Goal: Information Seeking & Learning: Learn about a topic

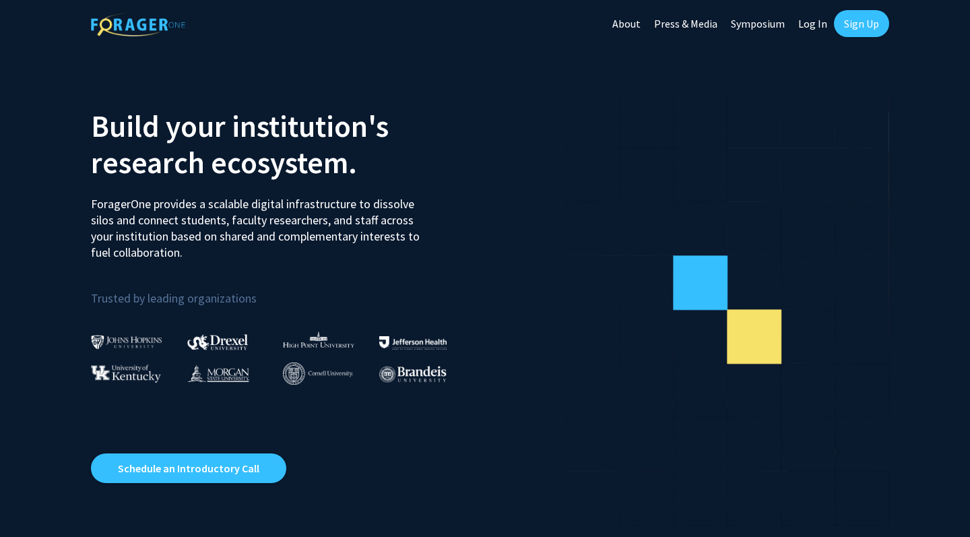
click at [812, 22] on link "Log In" at bounding box center [813, 23] width 42 height 47
select select
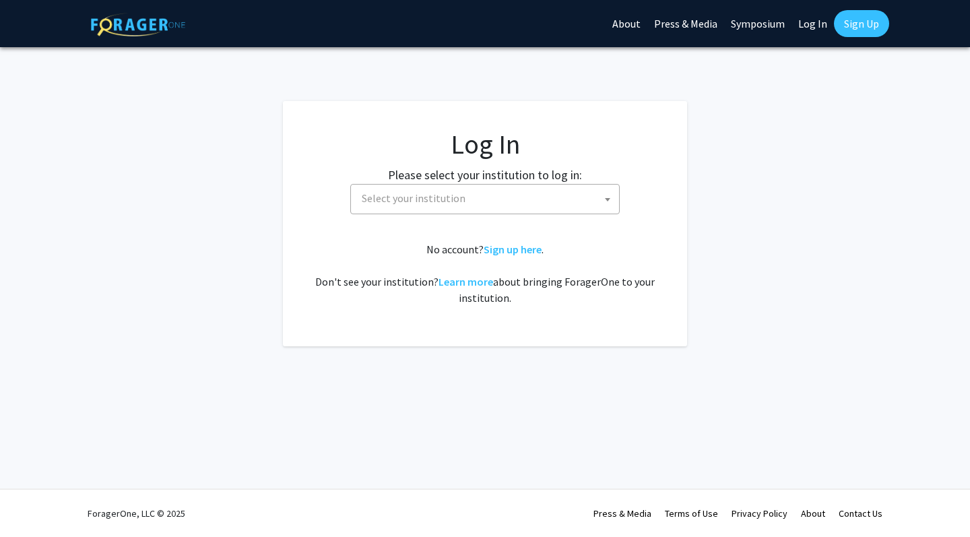
click at [556, 199] on span "Select your institution" at bounding box center [487, 199] width 263 height 28
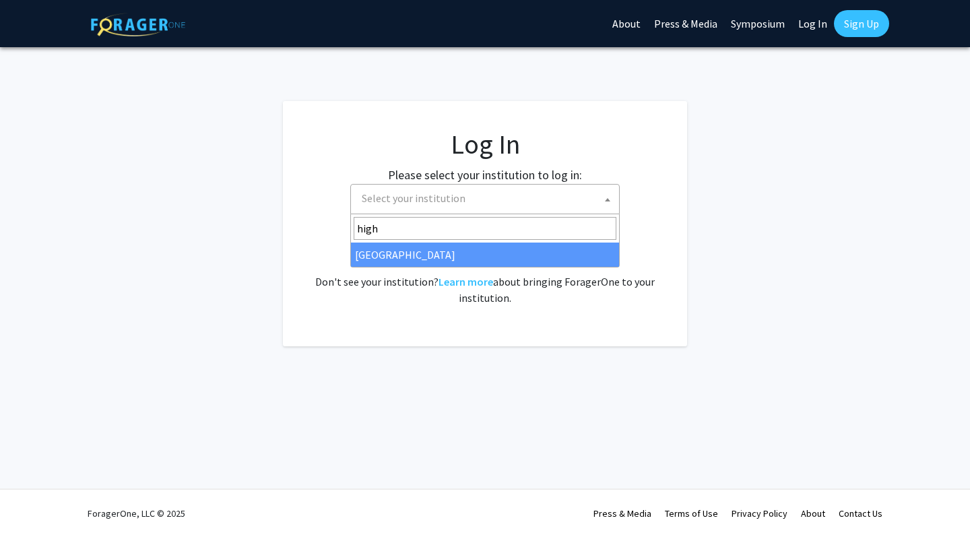
type input "high"
select select "2"
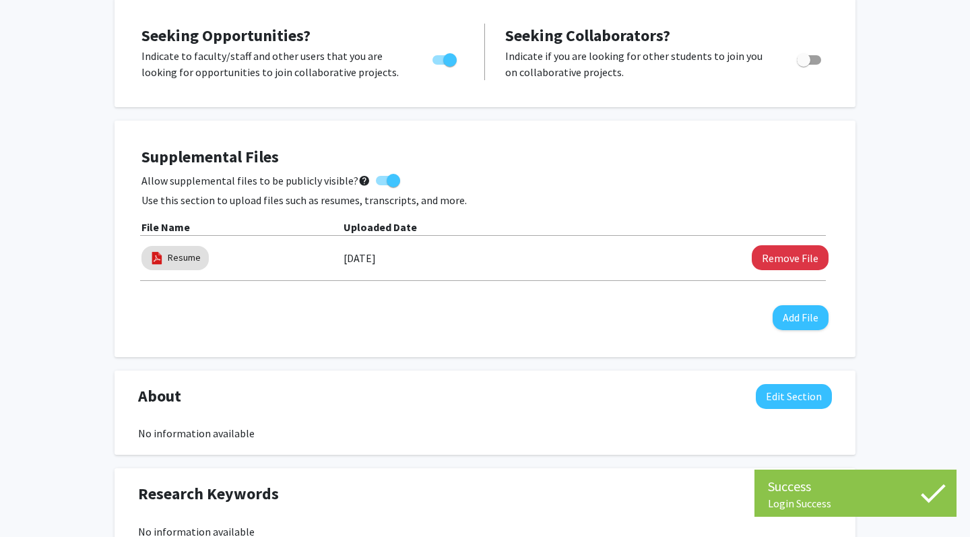
scroll to position [257, 0]
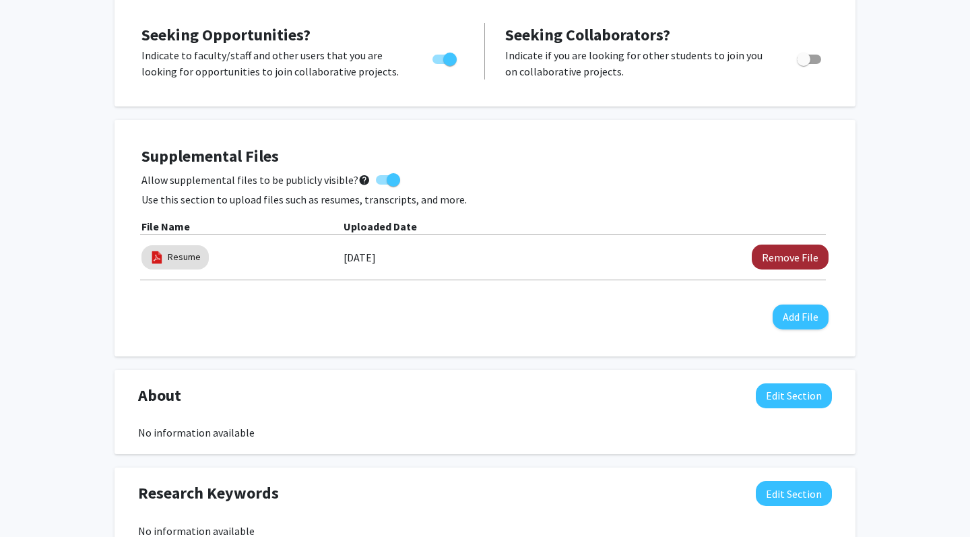
click at [806, 260] on button "Remove File" at bounding box center [790, 257] width 77 height 25
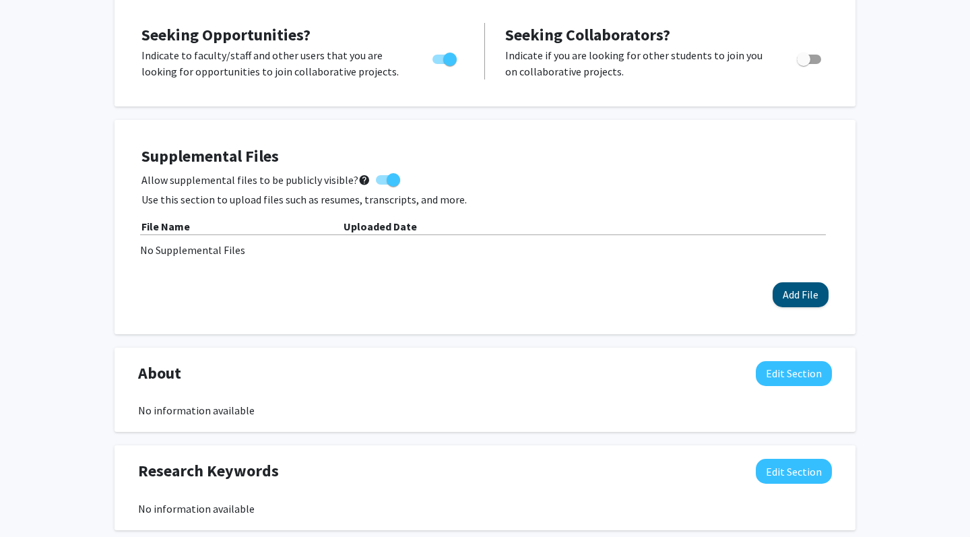
click at [804, 298] on button "Add File" at bounding box center [801, 294] width 56 height 25
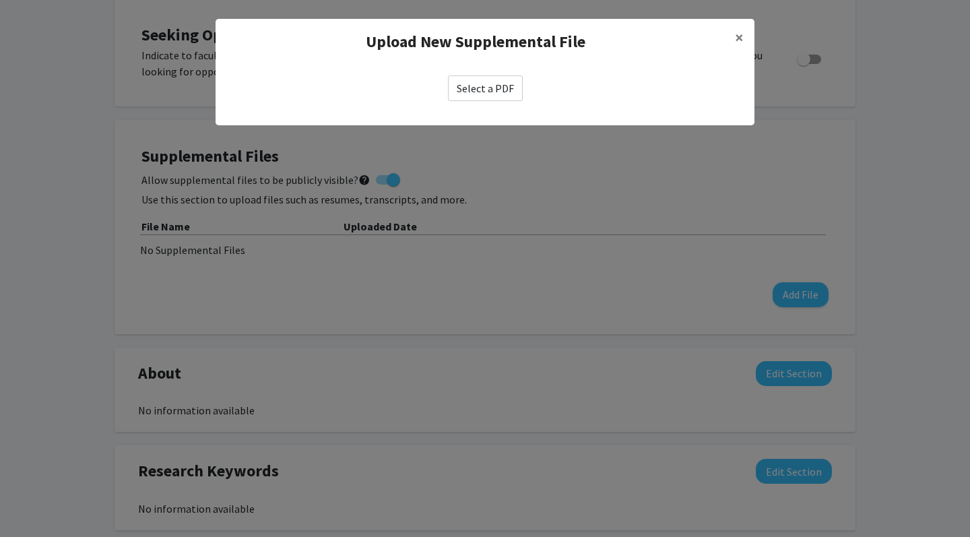
click at [520, 94] on label "Select a PDF" at bounding box center [485, 88] width 75 height 26
click at [0, 0] on input "Select a PDF" at bounding box center [0, 0] width 0 height 0
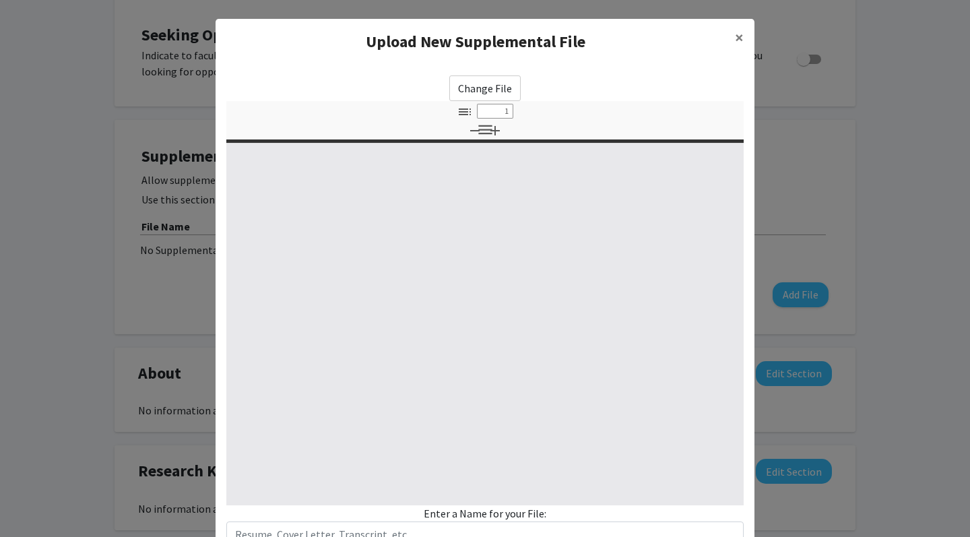
select select "custom"
type input "0"
select select "custom"
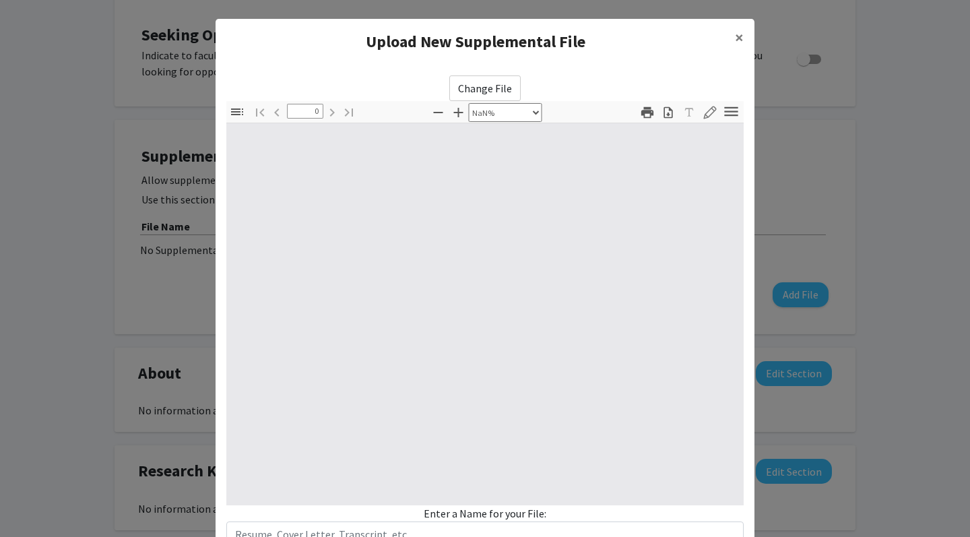
type input "1"
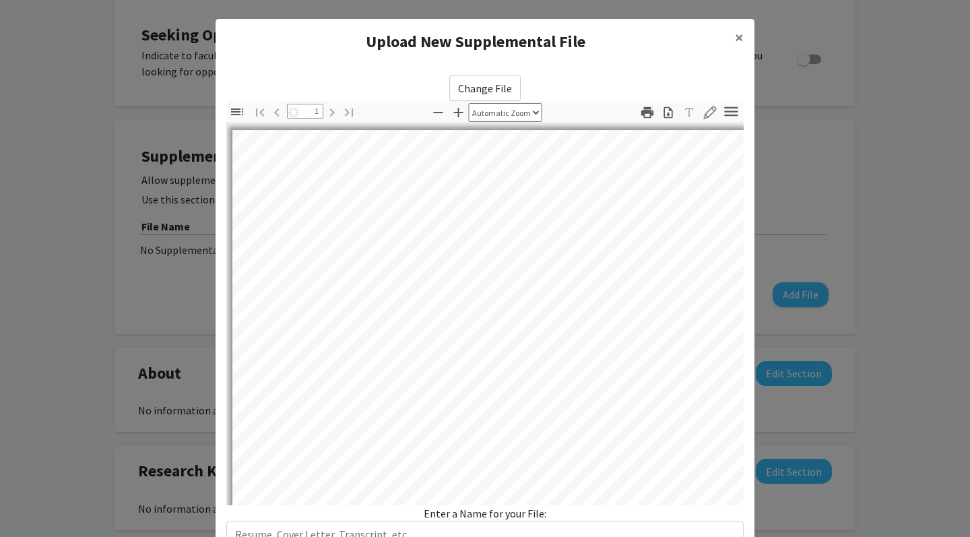
select select "auto"
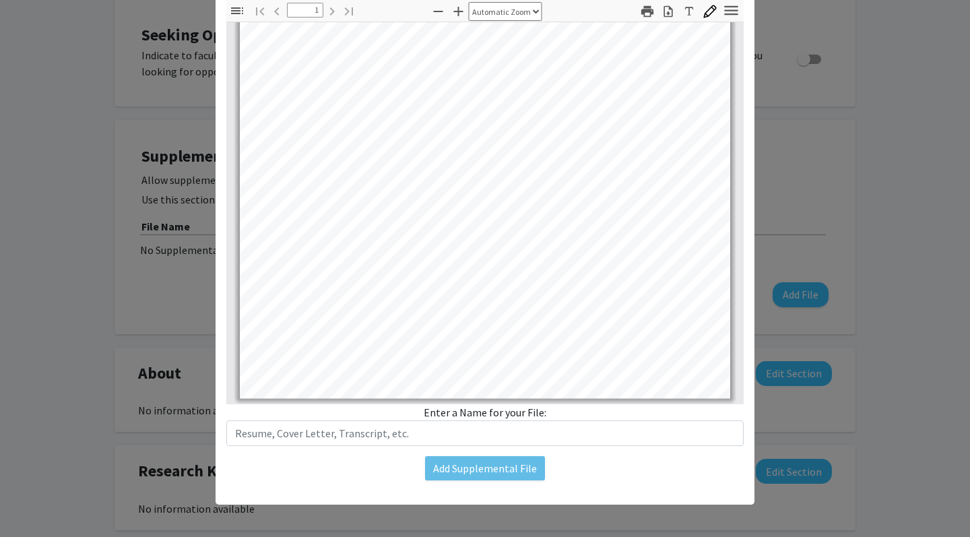
scroll to position [82, 0]
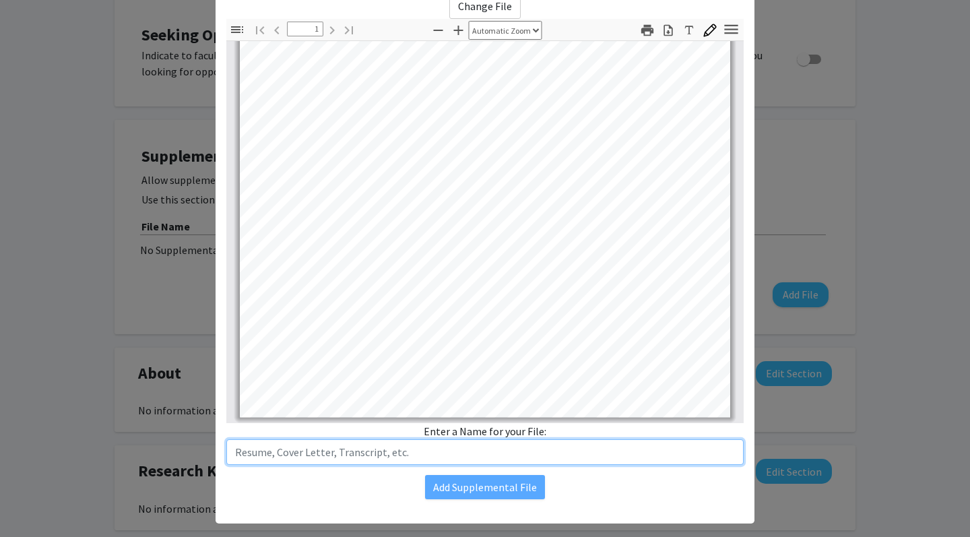
click at [511, 457] on input "text" at bounding box center [484, 452] width 517 height 26
type input "Resume"
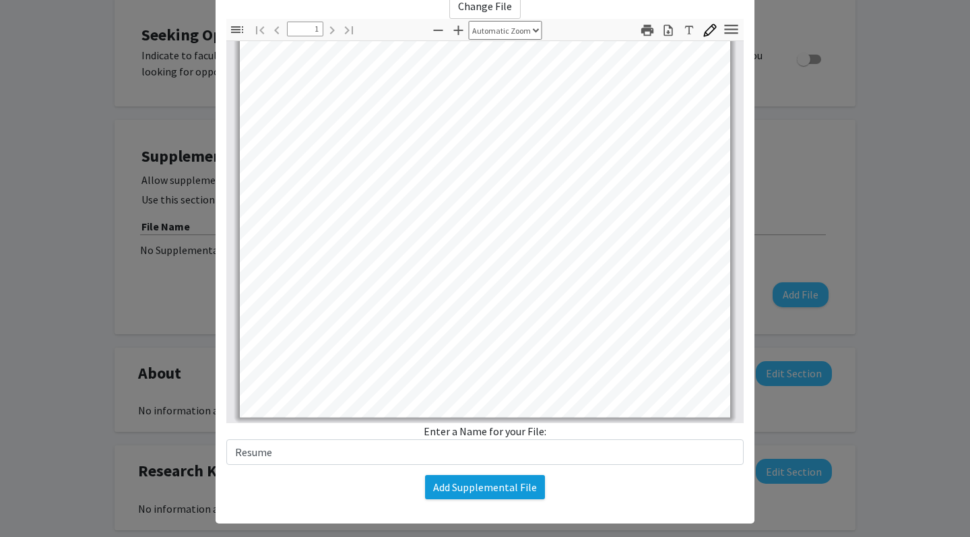
click at [466, 485] on button "Add Supplemental File" at bounding box center [485, 487] width 120 height 24
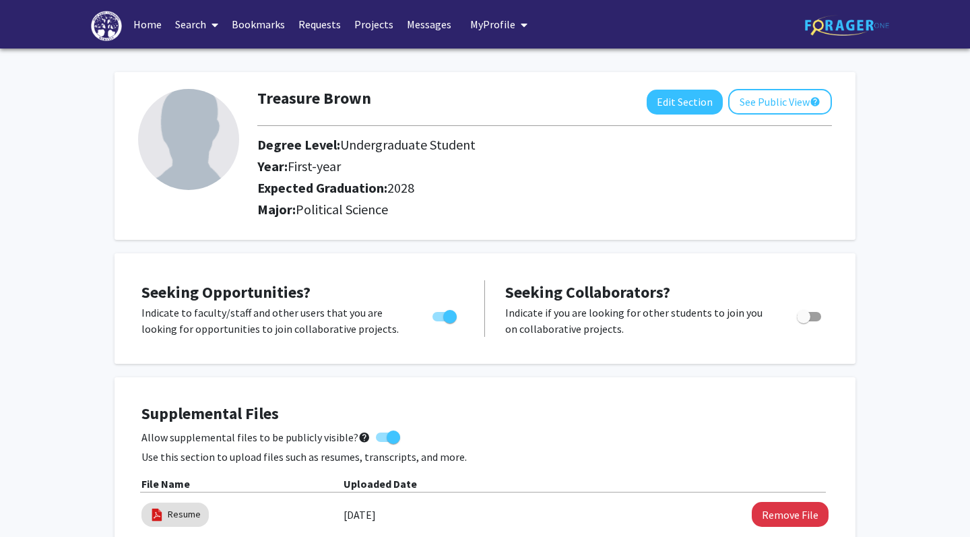
scroll to position [0, 0]
click at [678, 106] on button "Edit Section" at bounding box center [685, 102] width 76 height 25
select select "first-year"
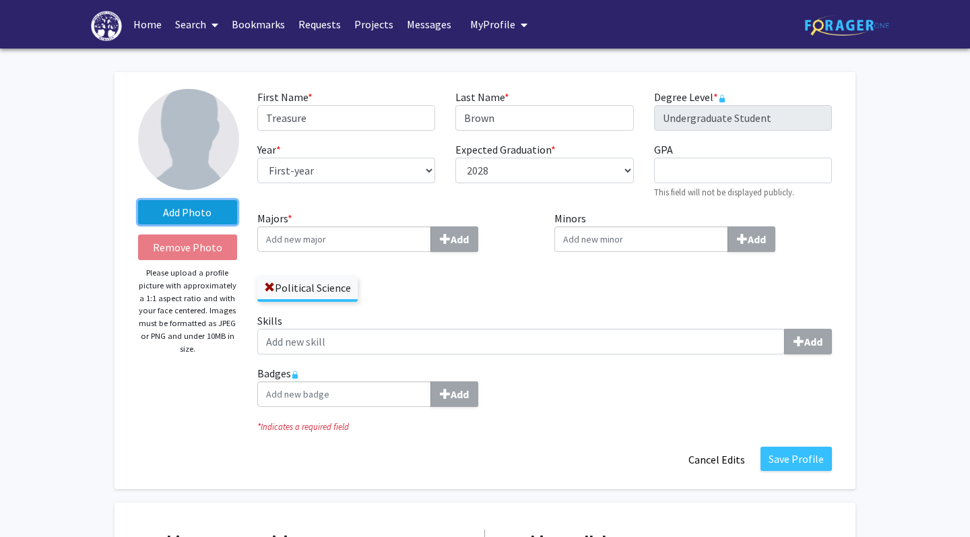
click at [209, 222] on label "Add Photo" at bounding box center [187, 212] width 99 height 24
click at [0, 0] on input "Add Photo" at bounding box center [0, 0] width 0 height 0
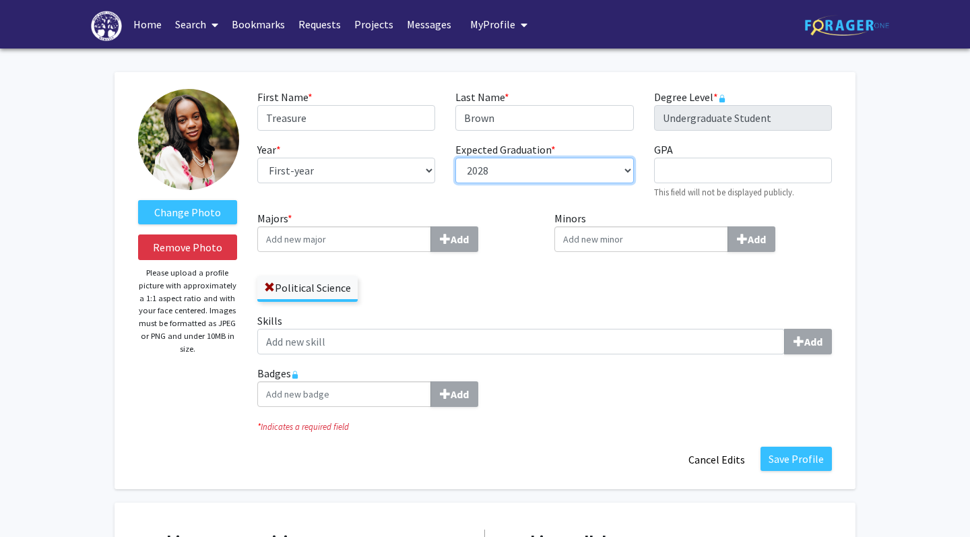
click at [527, 171] on select "--- 2018 2019 2020 2021 2022 2023 2024 2025 2026 2027 2028 2029 2030 2031" at bounding box center [544, 171] width 178 height 26
select select "2027"
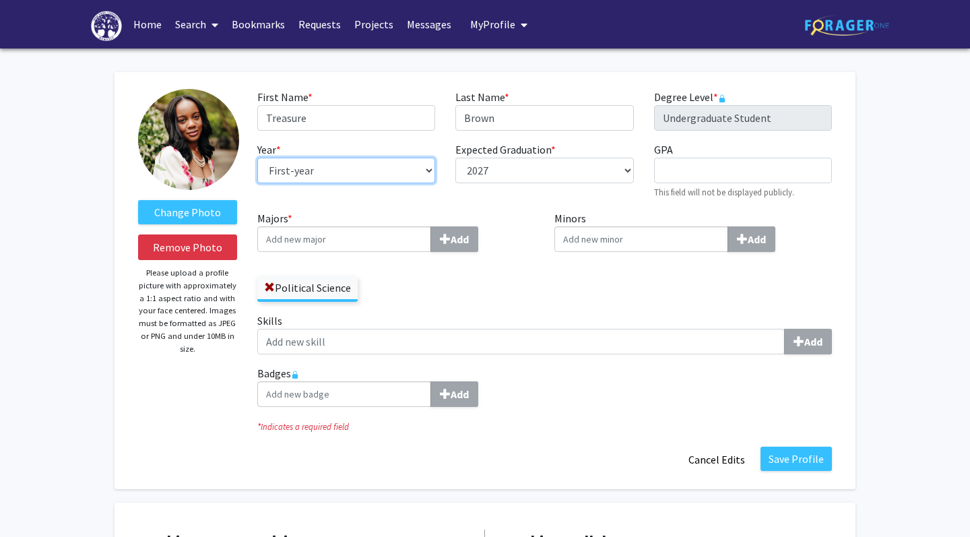
select select "sophomore"
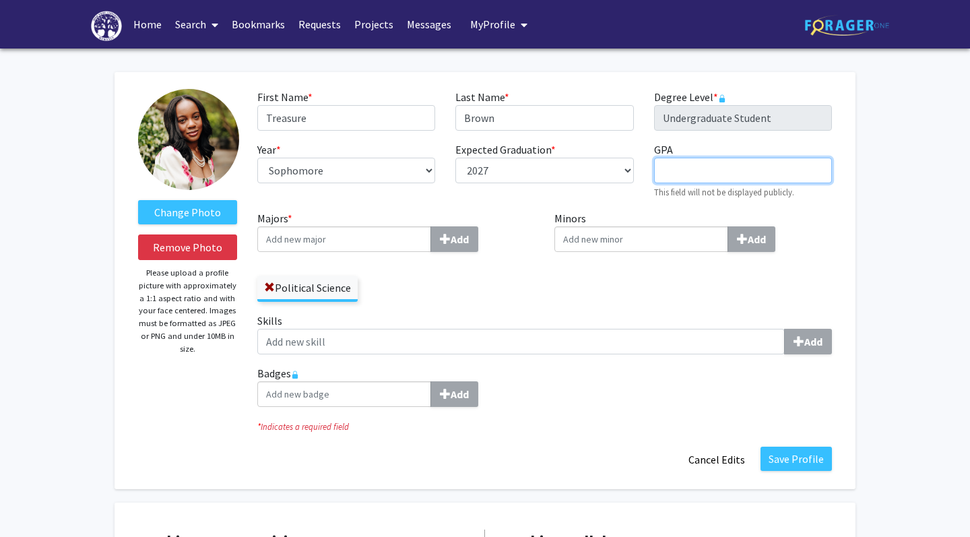
click at [695, 163] on input "GPA required" at bounding box center [743, 171] width 178 height 26
type input "4.00"
click at [565, 268] on div "Minors Add" at bounding box center [693, 261] width 298 height 102
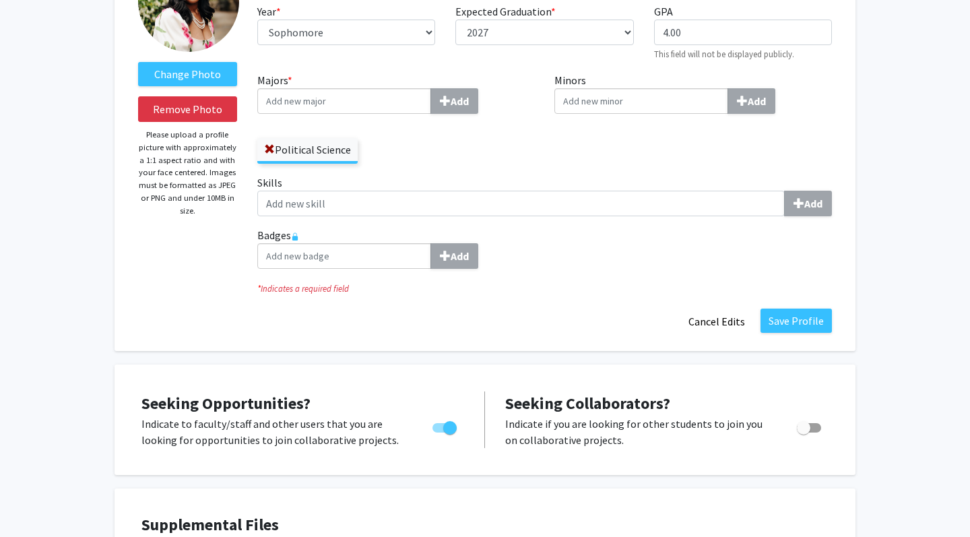
scroll to position [139, 0]
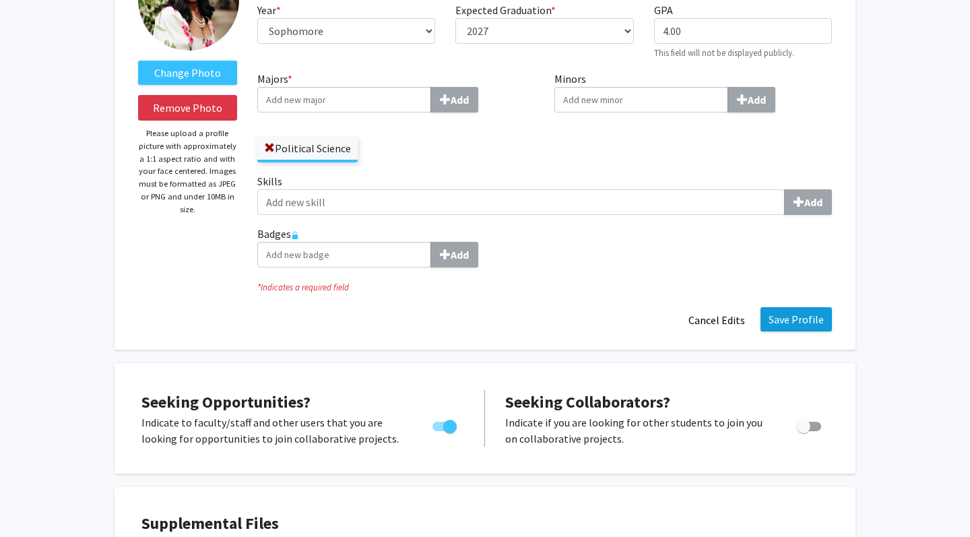
click at [790, 318] on button "Save Profile" at bounding box center [796, 319] width 71 height 24
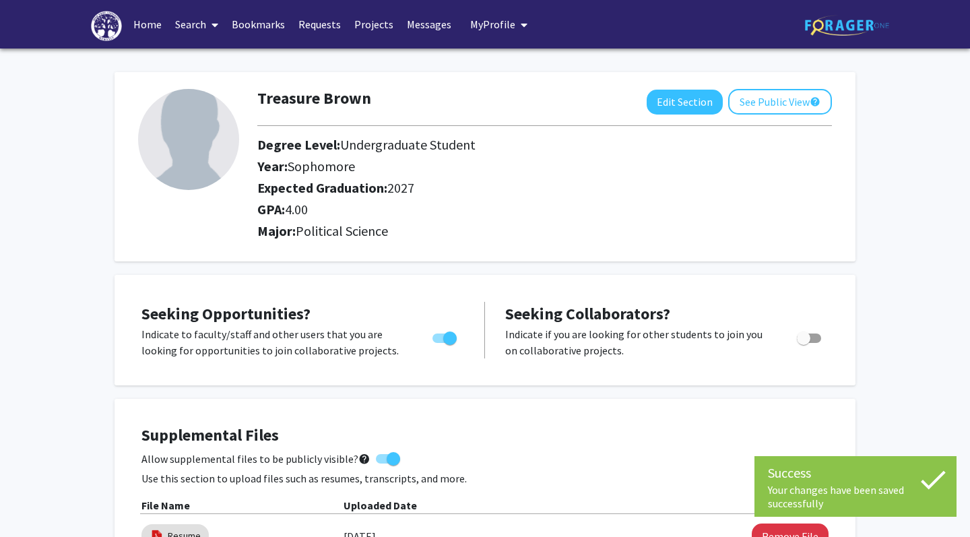
scroll to position [0, 0]
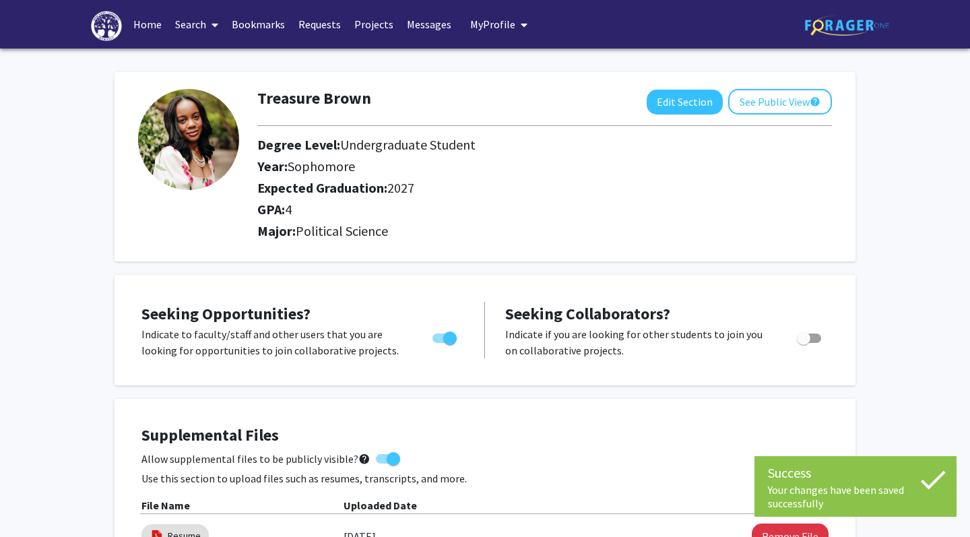
click at [205, 28] on link "Search" at bounding box center [196, 24] width 57 height 47
click at [213, 55] on span "Faculty/Staff" at bounding box center [217, 62] width 99 height 27
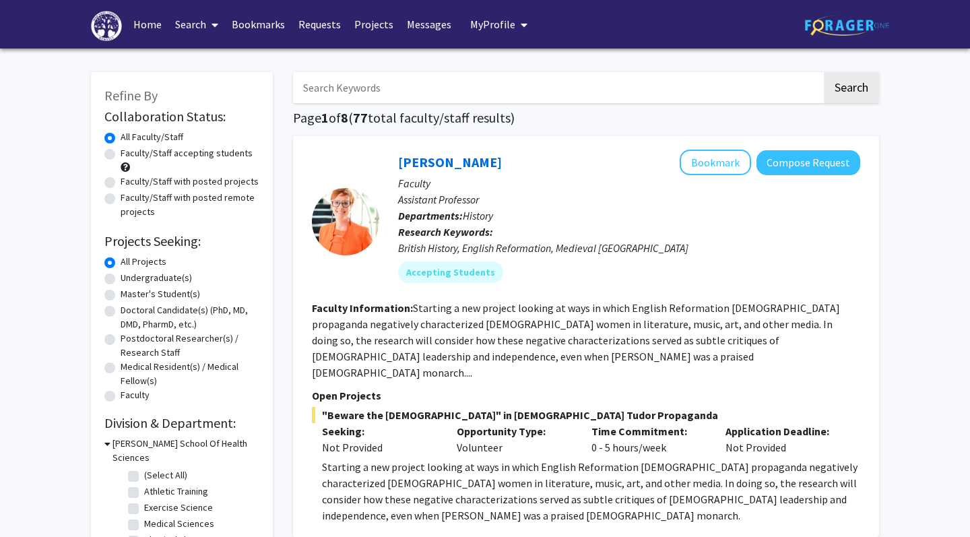
click at [191, 156] on label "Faculty/Staff accepting students" at bounding box center [187, 153] width 132 height 14
click at [129, 155] on input "Faculty/Staff accepting students" at bounding box center [125, 150] width 9 height 9
radio input "true"
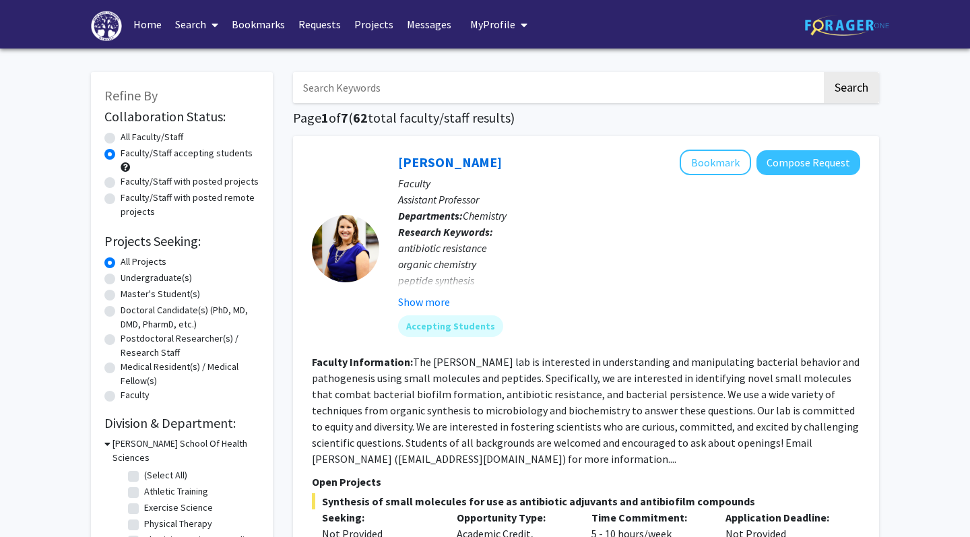
click at [165, 282] on label "Undergraduate(s)" at bounding box center [156, 278] width 71 height 14
click at [129, 280] on input "Undergraduate(s)" at bounding box center [125, 275] width 9 height 9
radio input "true"
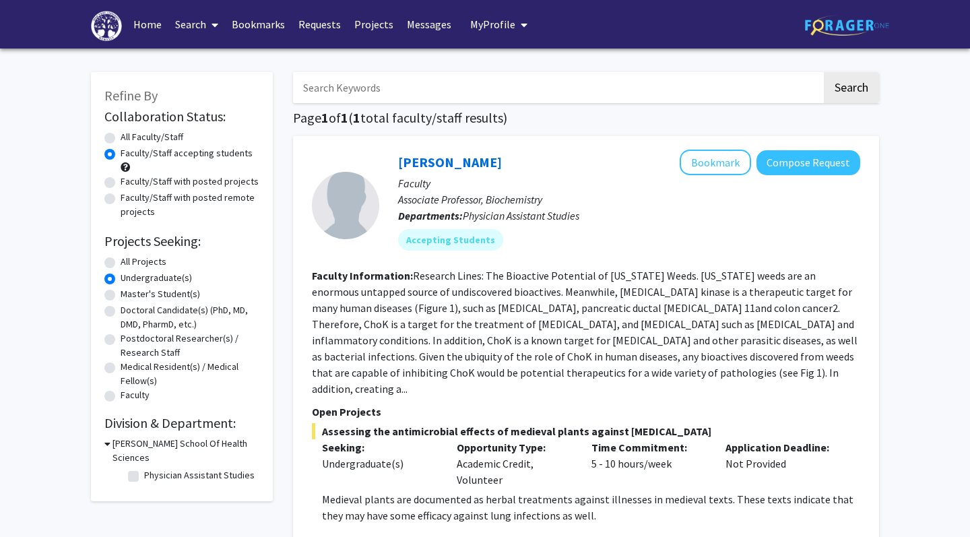
click at [144, 258] on label "All Projects" at bounding box center [144, 262] width 46 height 14
click at [129, 258] on input "All Projects" at bounding box center [125, 259] width 9 height 9
radio input "true"
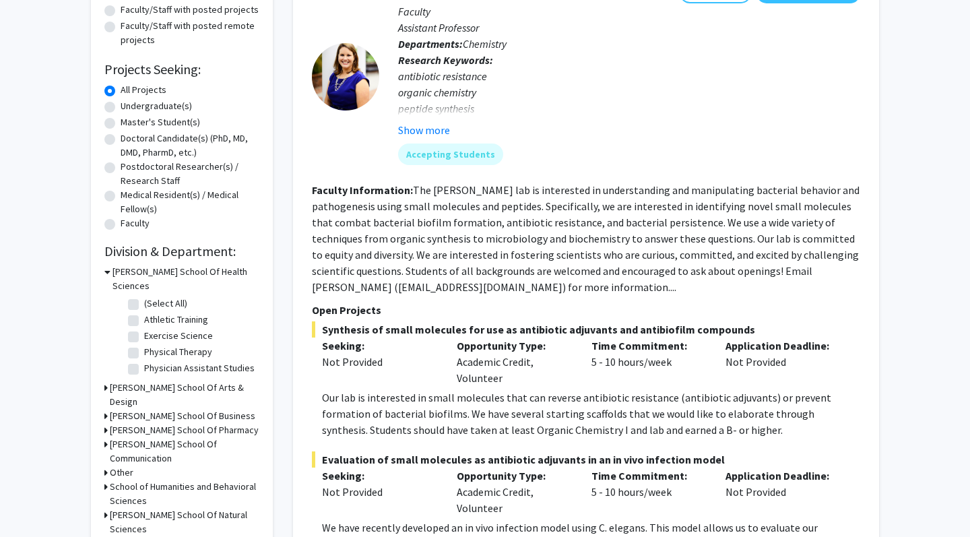
scroll to position [201, 0]
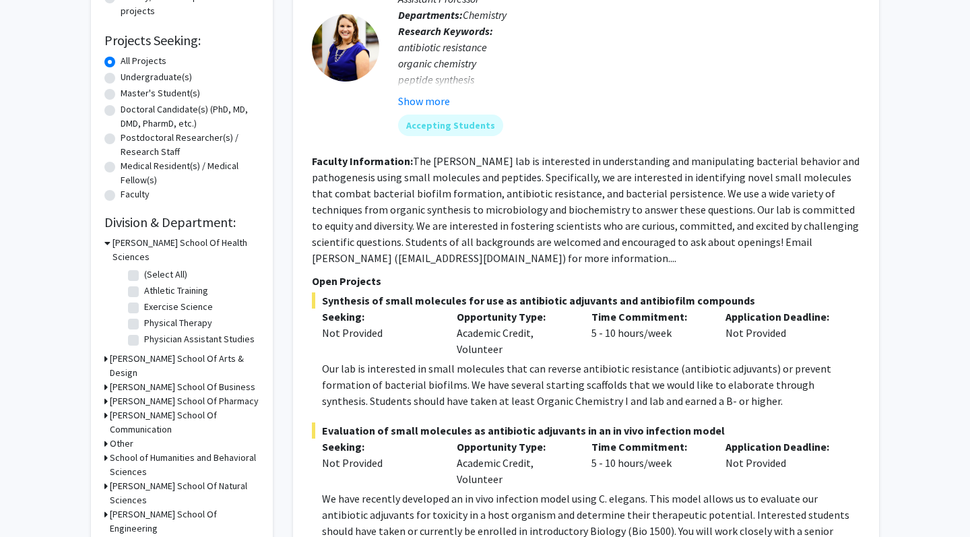
click at [166, 353] on h3 "[PERSON_NAME] School Of Arts & Design" at bounding box center [185, 366] width 150 height 28
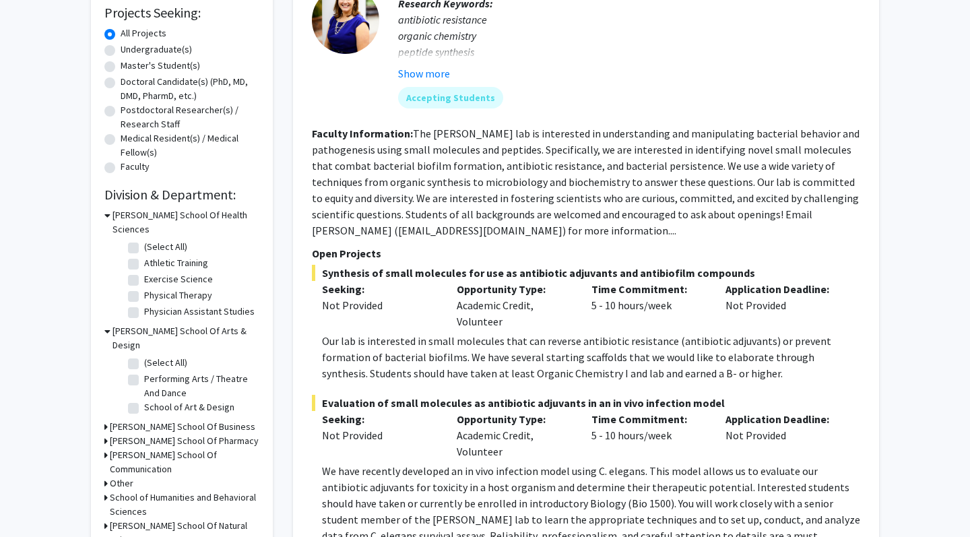
scroll to position [305, 0]
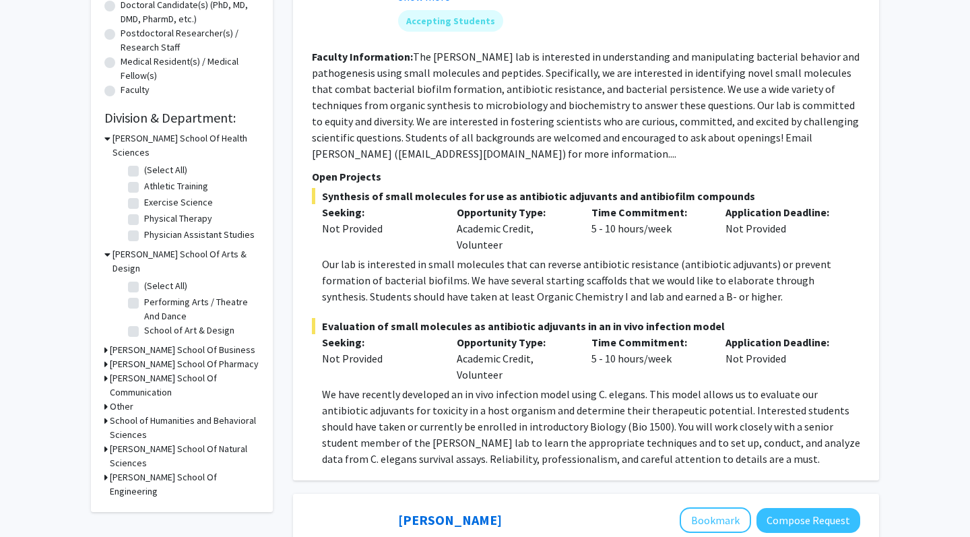
click at [144, 279] on label "(Select All)" at bounding box center [165, 286] width 43 height 14
click at [144, 279] on input "(Select All)" at bounding box center [148, 283] width 9 height 9
checkbox input "true"
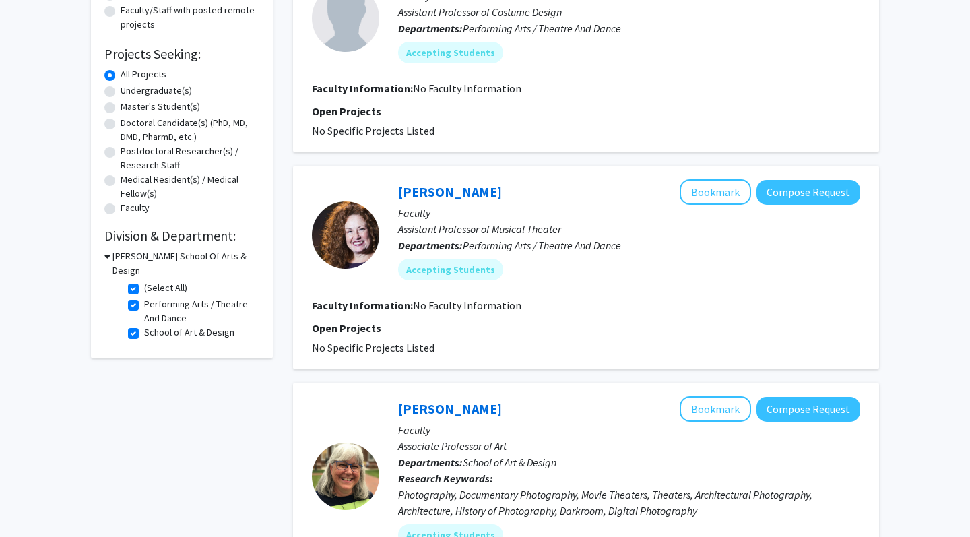
scroll to position [204, 0]
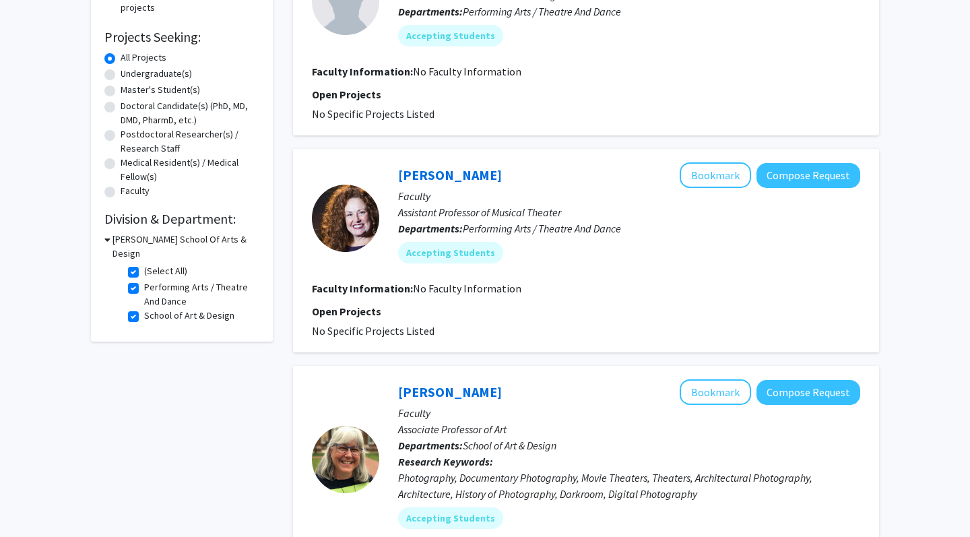
click at [164, 250] on h3 "[PERSON_NAME] School Of Arts & Design" at bounding box center [186, 246] width 147 height 28
click at [164, 250] on h3 "[PERSON_NAME] School Of Arts & Design" at bounding box center [185, 246] width 150 height 28
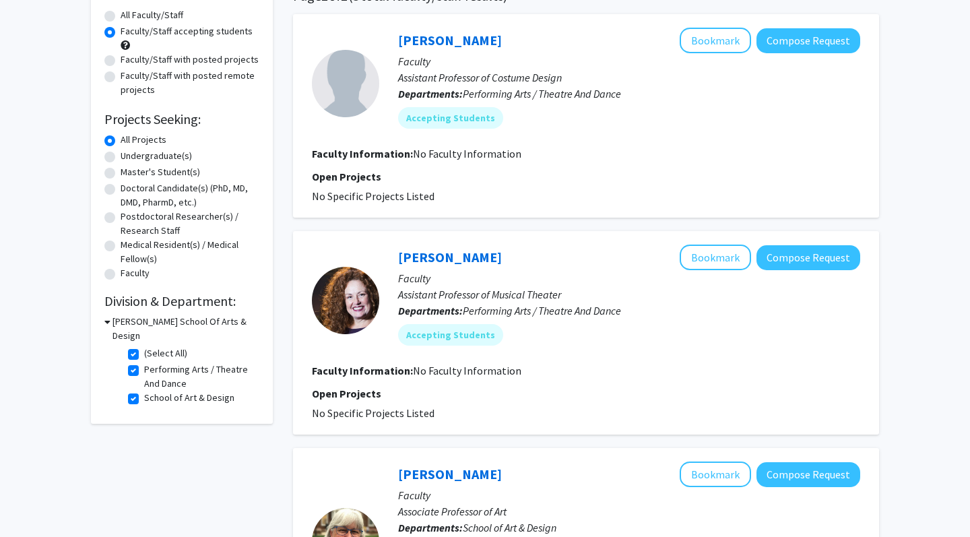
scroll to position [104, 0]
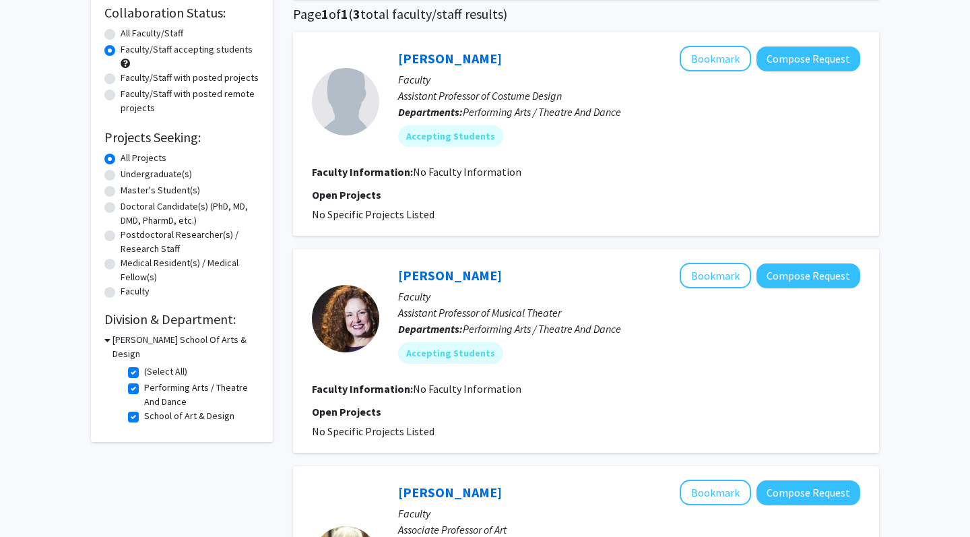
click at [144, 370] on label "(Select All)" at bounding box center [165, 371] width 43 height 14
click at [144, 370] on input "(Select All)" at bounding box center [148, 368] width 9 height 9
checkbox input "false"
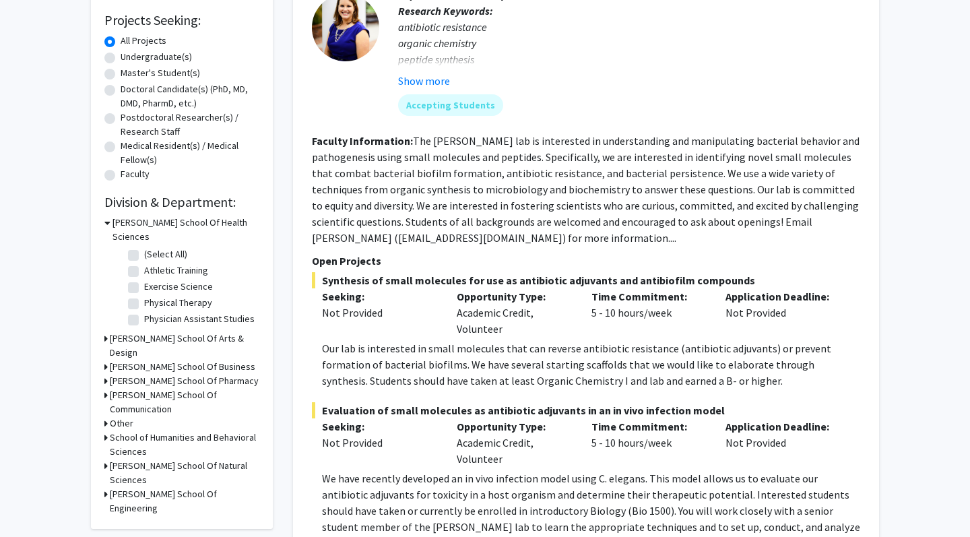
scroll to position [222, 0]
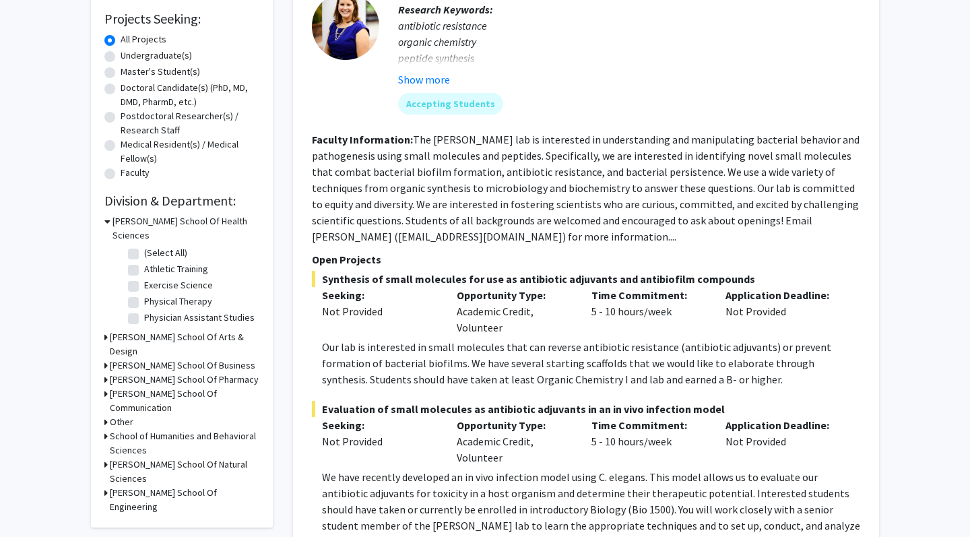
click at [110, 226] on div "[PERSON_NAME] School Of Health Sciences" at bounding box center [181, 228] width 155 height 28
click at [107, 226] on icon at bounding box center [107, 221] width 6 height 14
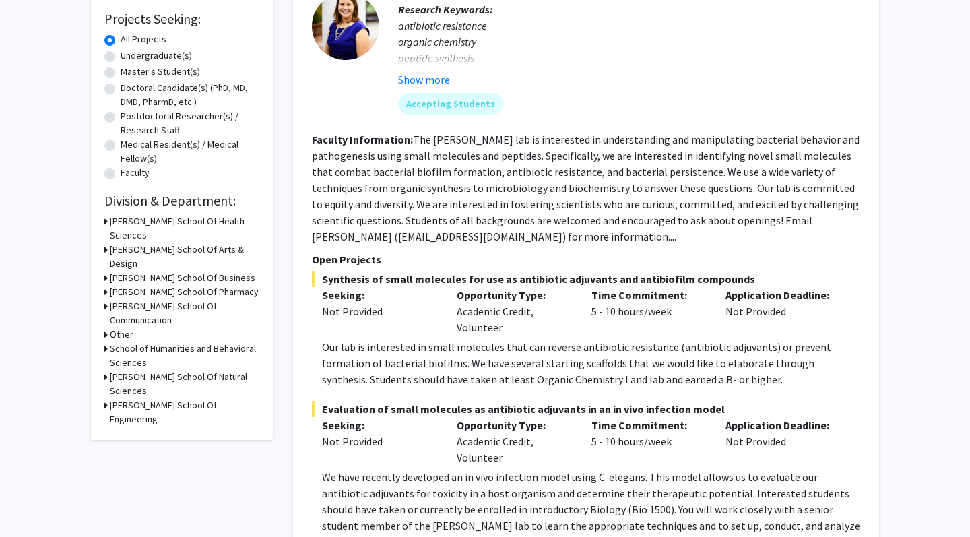
click at [113, 243] on h3 "[PERSON_NAME] School Of Arts & Design" at bounding box center [185, 257] width 150 height 28
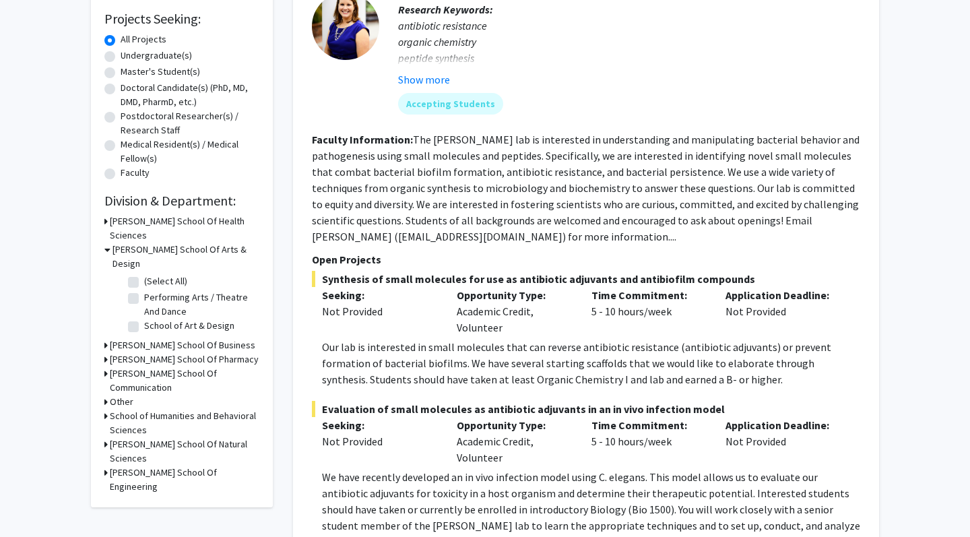
click at [113, 243] on h3 "[PERSON_NAME] School Of Arts & Design" at bounding box center [186, 257] width 147 height 28
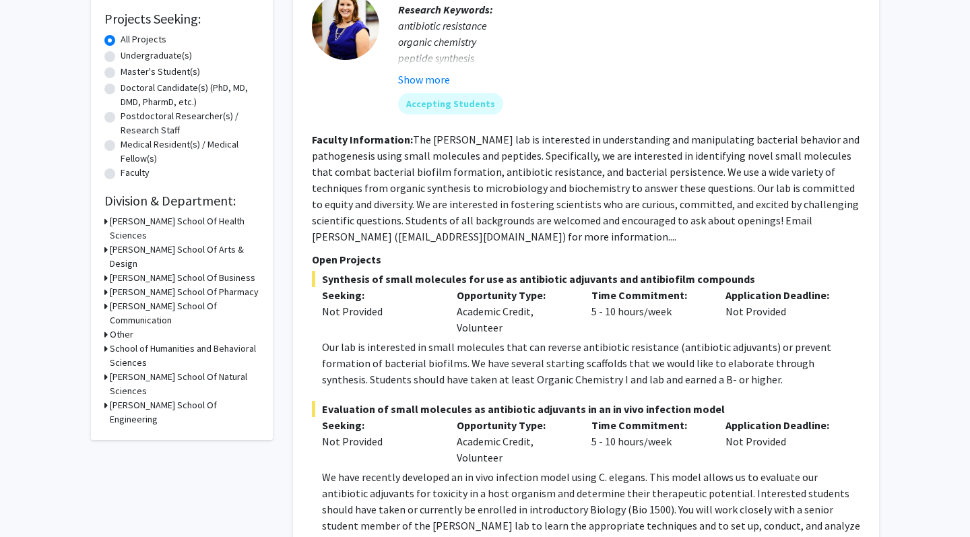
click at [113, 243] on h3 "[PERSON_NAME] School Of Arts & Design" at bounding box center [185, 257] width 150 height 28
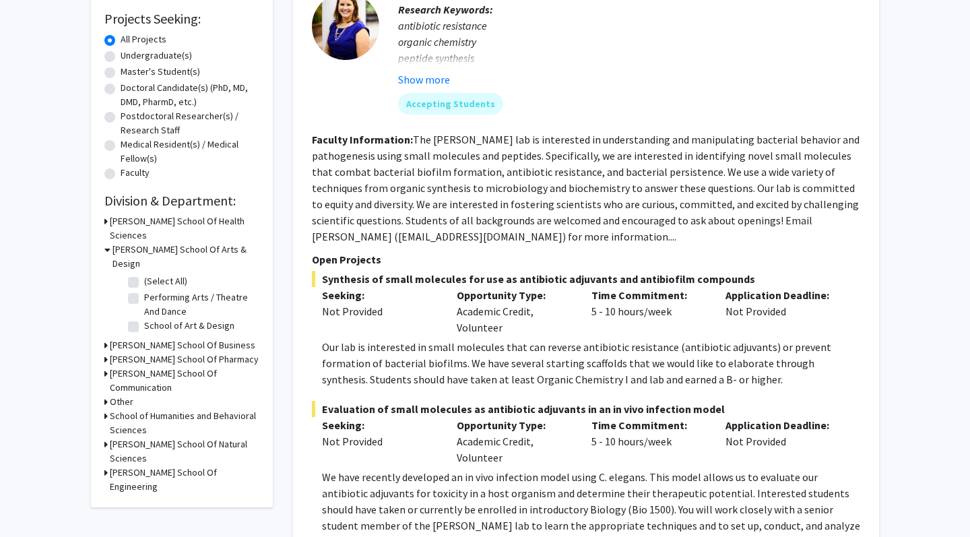
click at [144, 274] on label "(Select All)" at bounding box center [165, 281] width 43 height 14
click at [144, 274] on input "(Select All)" at bounding box center [148, 278] width 9 height 9
checkbox input "true"
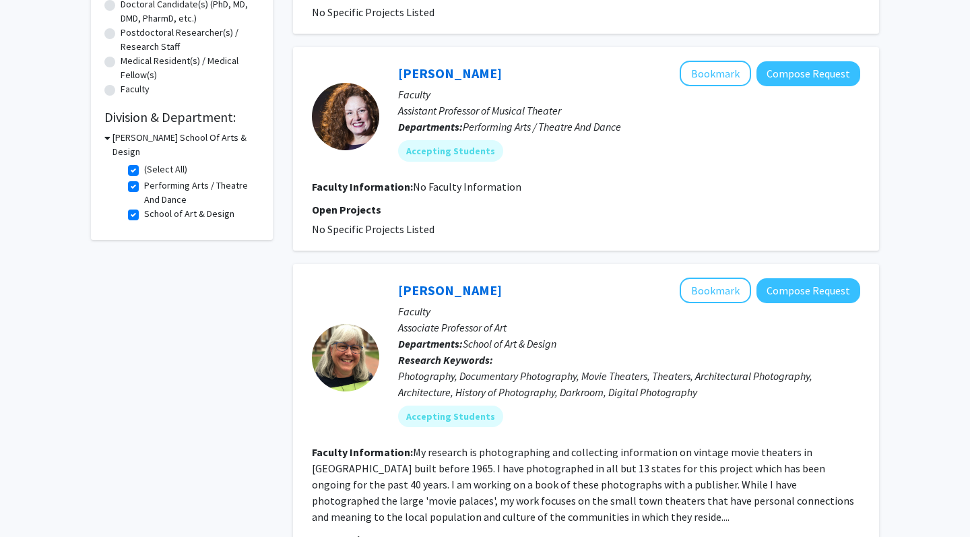
scroll to position [296, 0]
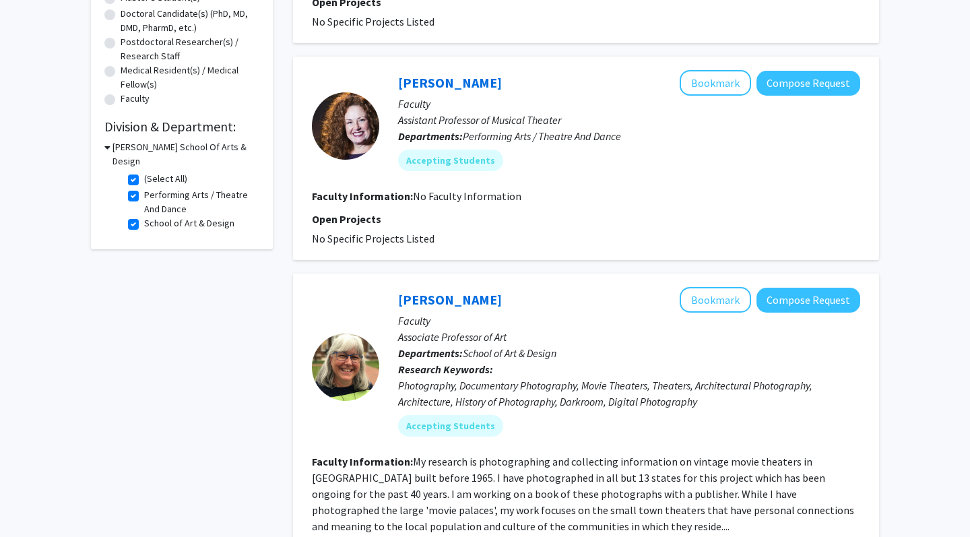
click at [144, 185] on label "(Select All)" at bounding box center [165, 179] width 43 height 14
click at [144, 181] on input "(Select All)" at bounding box center [148, 176] width 9 height 9
checkbox input "false"
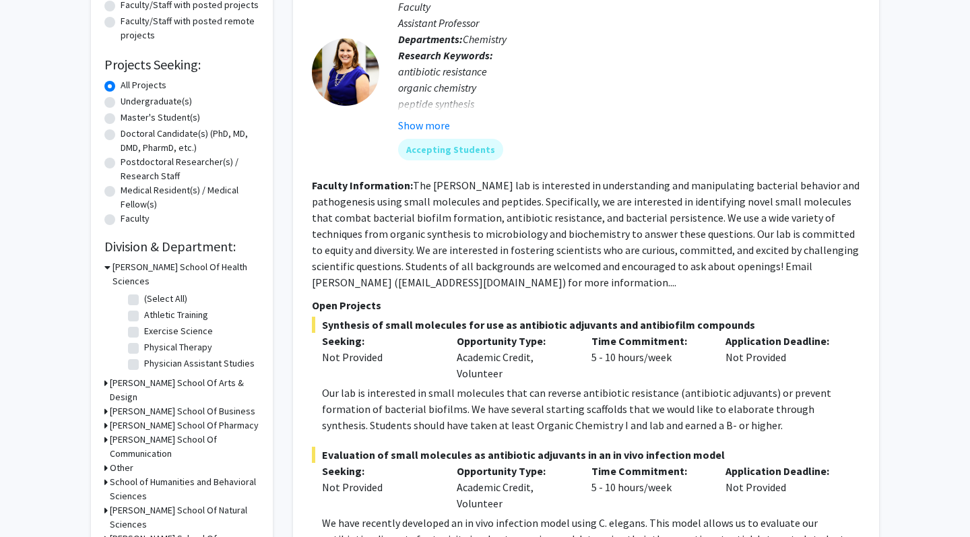
scroll to position [208, 0]
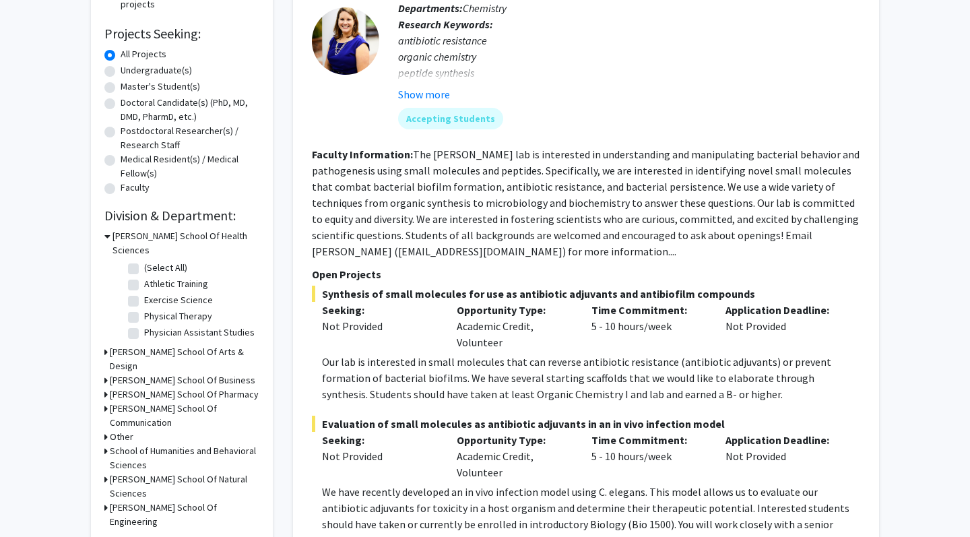
click at [130, 240] on h3 "[PERSON_NAME] School Of Health Sciences" at bounding box center [186, 243] width 147 height 28
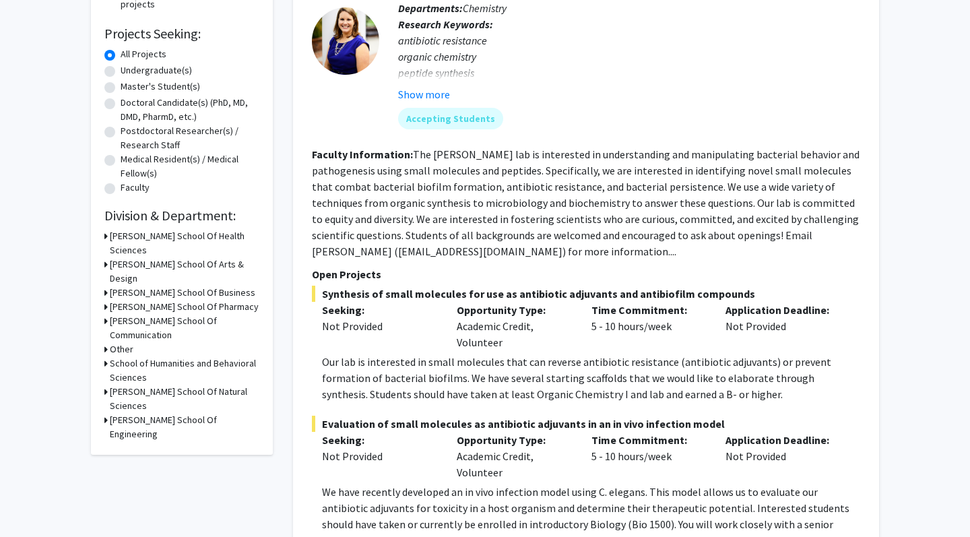
click at [144, 356] on h3 "School of Humanities and Behavioral Sciences" at bounding box center [185, 370] width 150 height 28
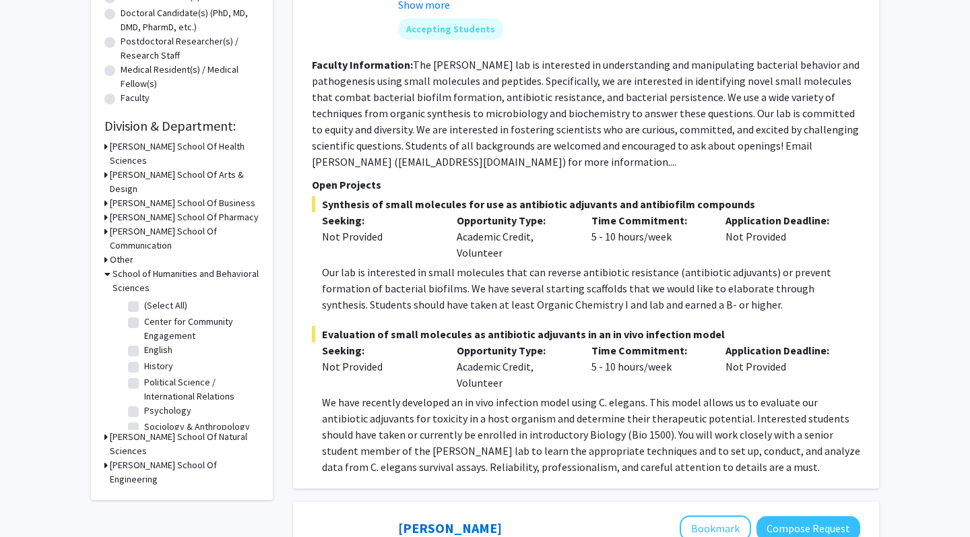
scroll to position [298, 0]
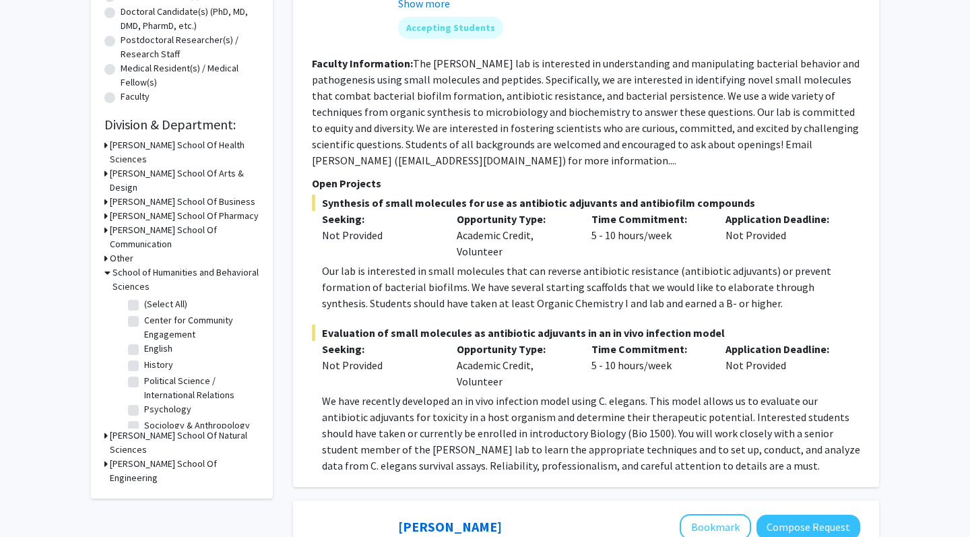
click at [144, 297] on label "(Select All)" at bounding box center [165, 304] width 43 height 14
click at [144, 297] on input "(Select All)" at bounding box center [148, 301] width 9 height 9
checkbox input "true"
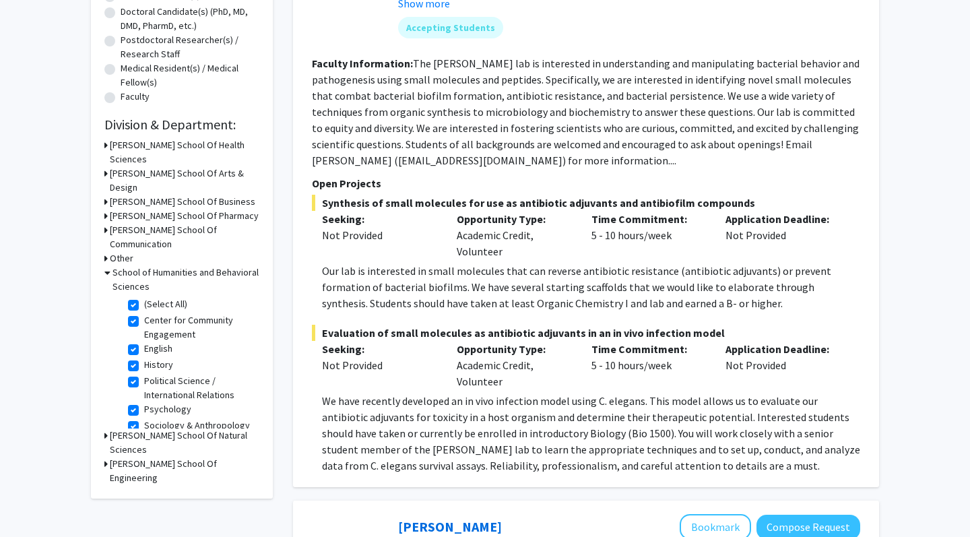
checkbox input "true"
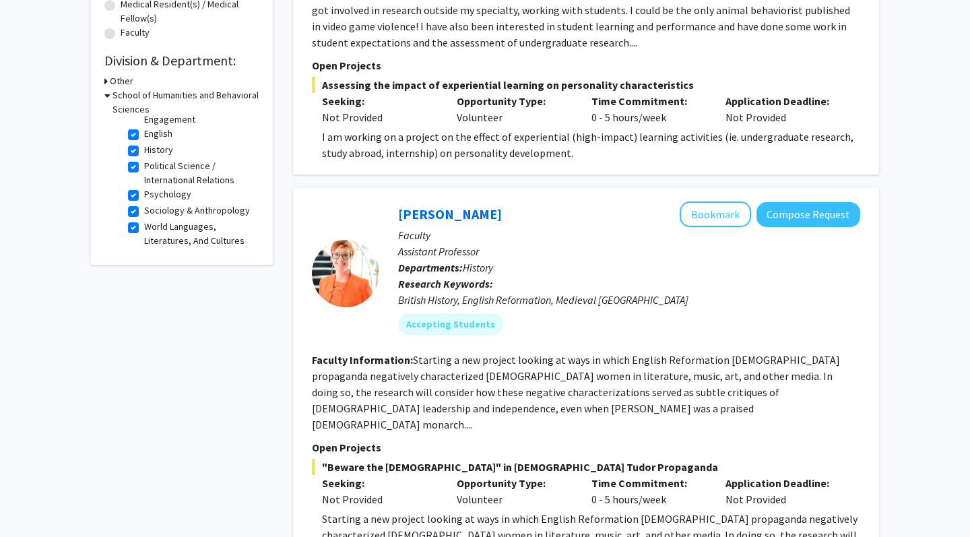
scroll to position [38, 0]
click at [144, 196] on label "Psychology" at bounding box center [167, 194] width 47 height 14
click at [144, 196] on input "Psychology" at bounding box center [148, 191] width 9 height 9
checkbox input "false"
checkbox input "true"
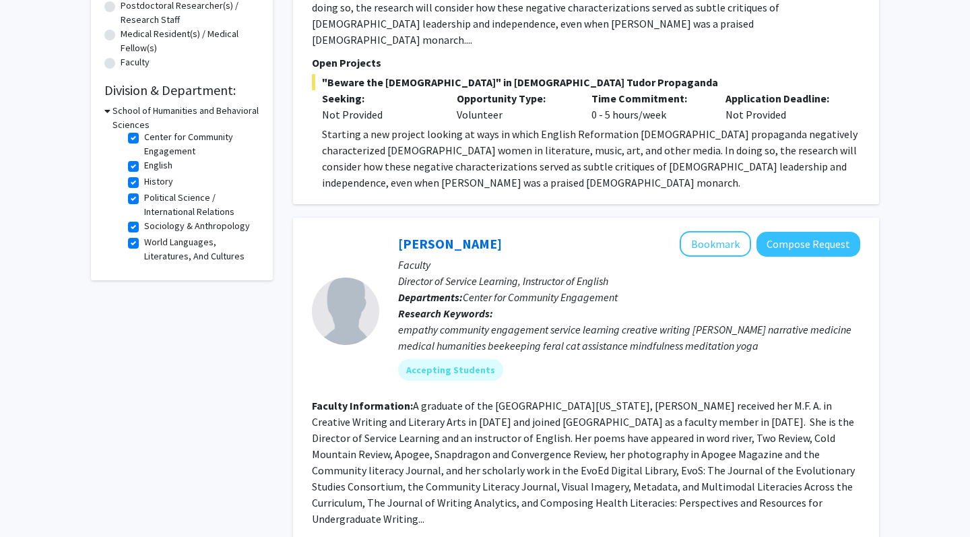
scroll to position [22, 0]
click at [131, 235] on fg-checkbox "Sociology & Anthropology Sociology & Anthropology" at bounding box center [192, 227] width 128 height 16
click at [144, 232] on label "Sociology & Anthropology" at bounding box center [197, 226] width 106 height 14
click at [144, 228] on input "Sociology & Anthropology" at bounding box center [148, 223] width 9 height 9
checkbox input "false"
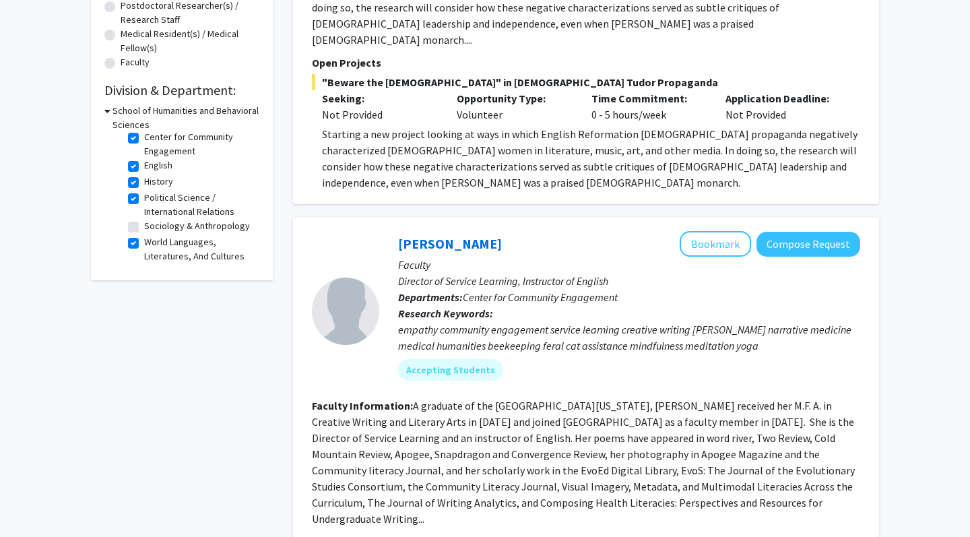
checkbox input "true"
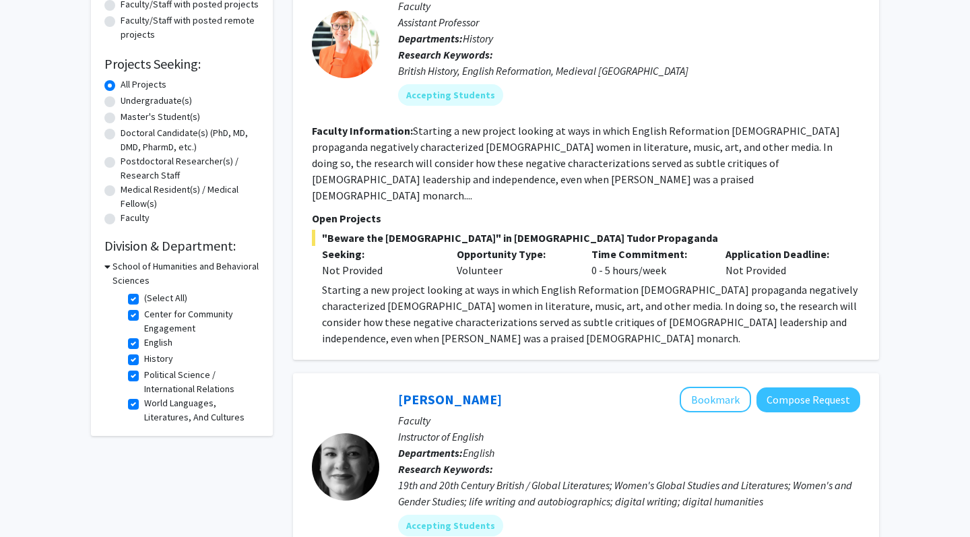
scroll to position [220, 0]
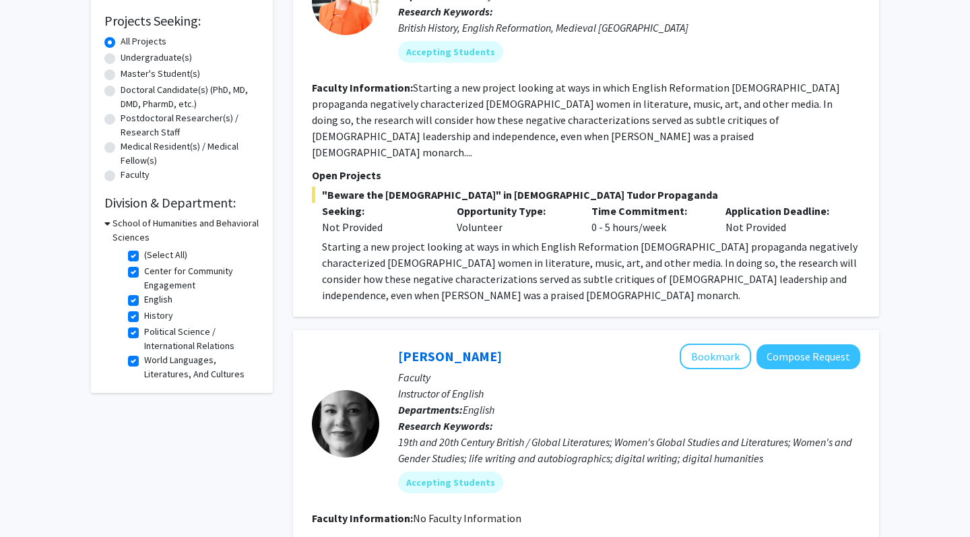
click at [144, 366] on label "World Languages, Literatures, And Cultures" at bounding box center [200, 367] width 112 height 28
click at [144, 362] on input "World Languages, Literatures, And Cultures" at bounding box center [148, 357] width 9 height 9
checkbox input "false"
checkbox input "true"
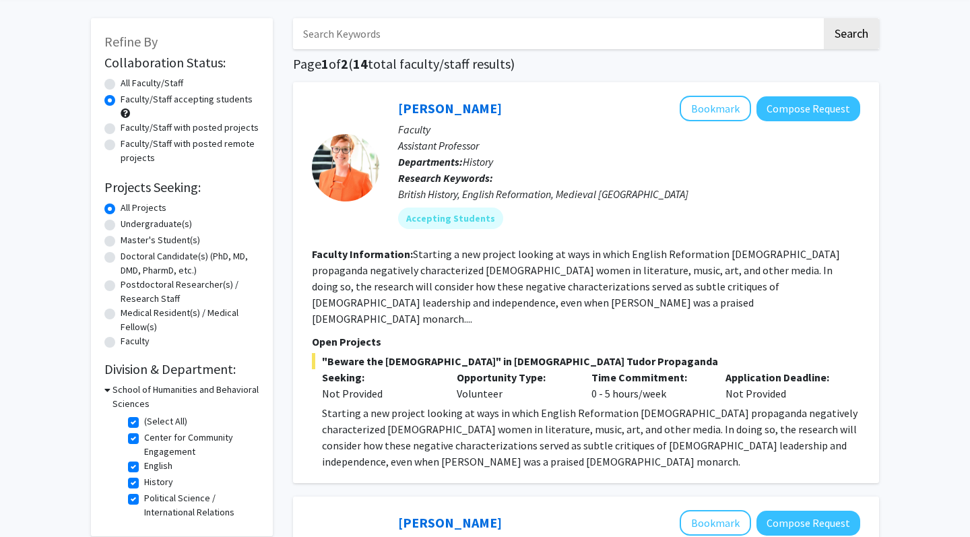
scroll to position [127, 0]
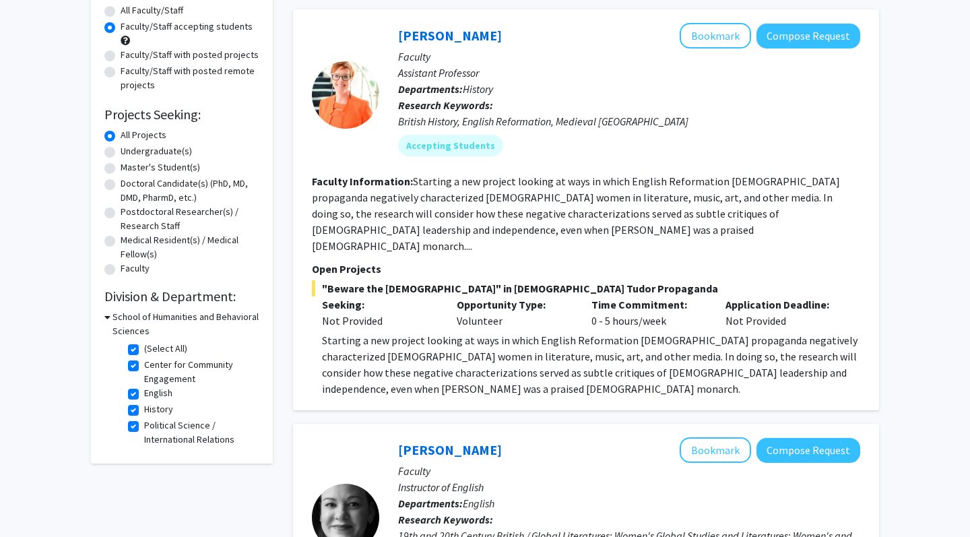
click at [144, 410] on label "History" at bounding box center [158, 409] width 29 height 14
click at [144, 410] on input "History" at bounding box center [148, 406] width 9 height 9
checkbox input "false"
checkbox input "true"
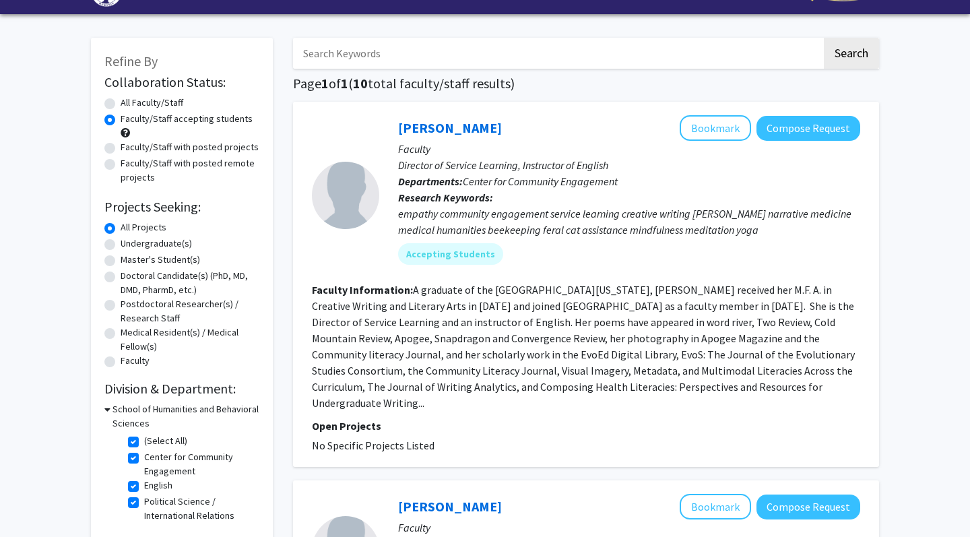
scroll to position [60, 0]
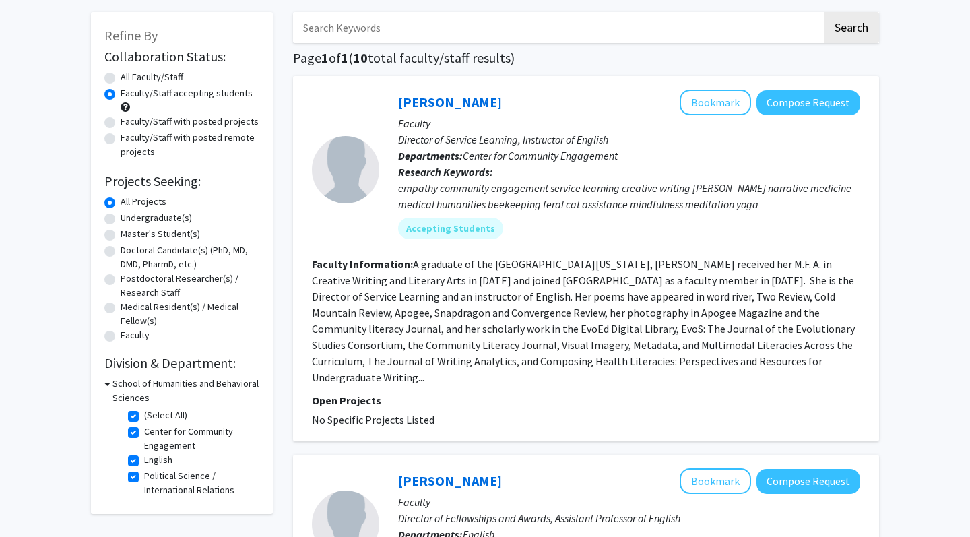
click at [153, 125] on label "Faculty/Staff with posted projects" at bounding box center [190, 122] width 138 height 14
click at [129, 123] on input "Faculty/Staff with posted projects" at bounding box center [125, 119] width 9 height 9
radio input "true"
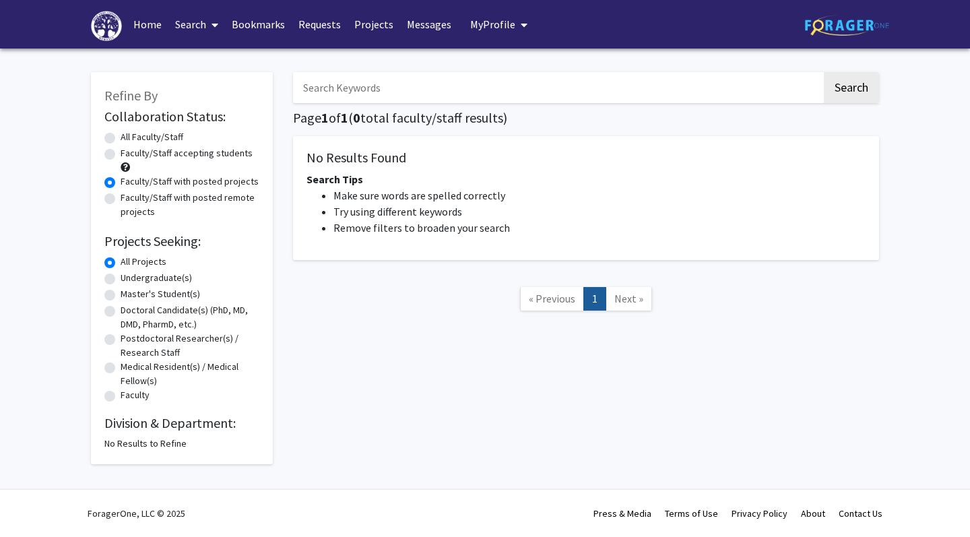
click at [150, 184] on label "Faculty/Staff with posted projects" at bounding box center [190, 181] width 138 height 14
click at [129, 183] on input "Faculty/Staff with posted projects" at bounding box center [125, 178] width 9 height 9
click at [154, 200] on label "Faculty/Staff with posted remote projects" at bounding box center [190, 205] width 139 height 28
click at [129, 199] on input "Faculty/Staff with posted remote projects" at bounding box center [125, 195] width 9 height 9
radio input "true"
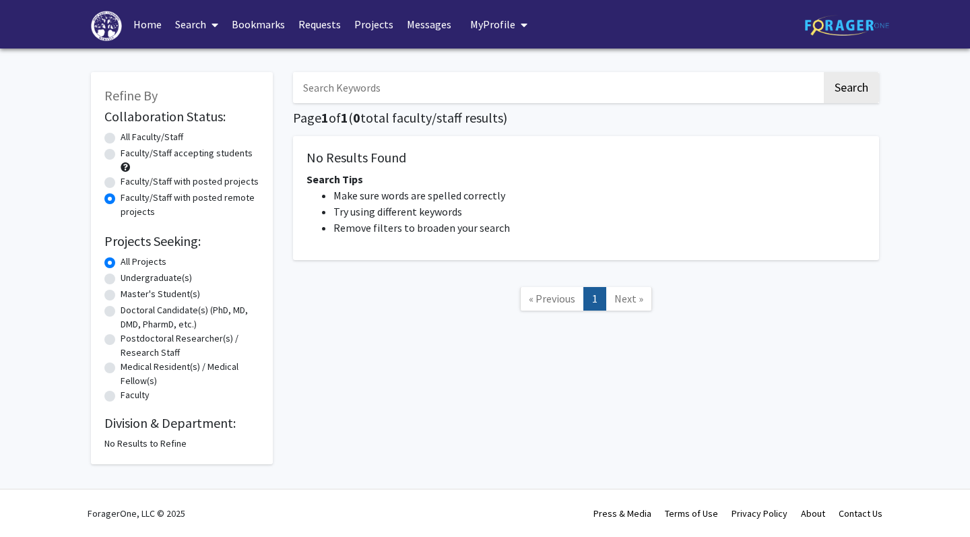
click at [154, 189] on label "Faculty/Staff with posted projects" at bounding box center [190, 181] width 138 height 14
click at [129, 183] on input "Faculty/Staff with posted projects" at bounding box center [125, 178] width 9 height 9
radio input "true"
click at [160, 158] on label "Faculty/Staff accepting students" at bounding box center [187, 153] width 132 height 14
click at [129, 155] on input "Faculty/Staff accepting students" at bounding box center [125, 150] width 9 height 9
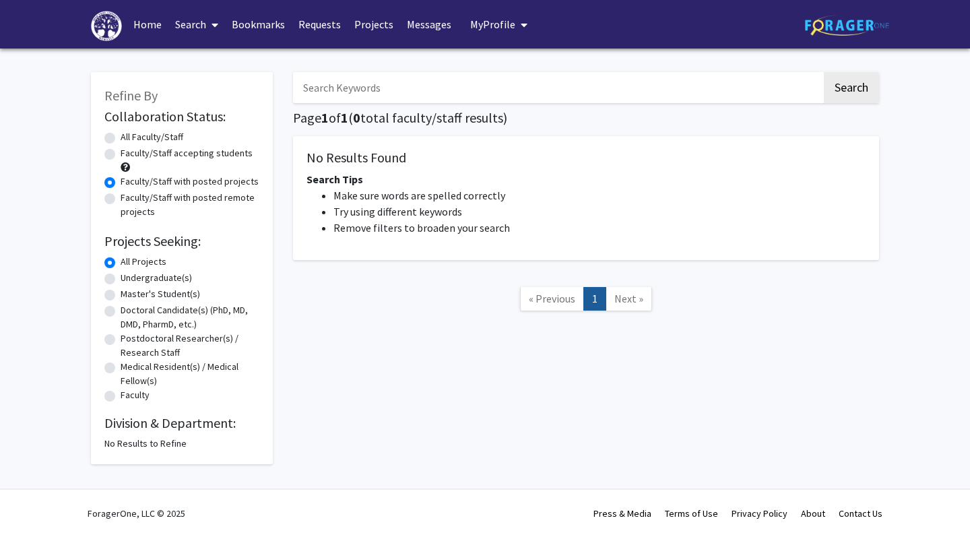
radio input "true"
